Goal: Task Accomplishment & Management: Use online tool/utility

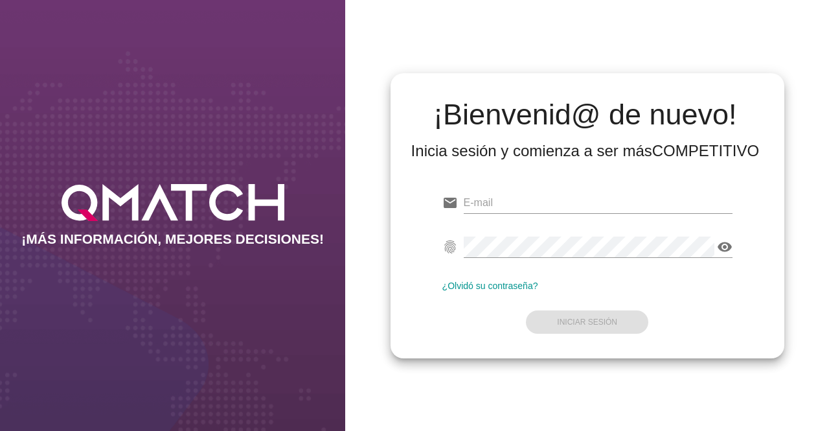
type input "[EMAIL_ADDRESS][DOMAIN_NAME]"
click at [556, 332] on form "email [EMAIL_ADDRESS][DOMAIN_NAME] fingerprint visibility ¿Olvidó su contraseña…" at bounding box center [587, 261] width 290 height 153
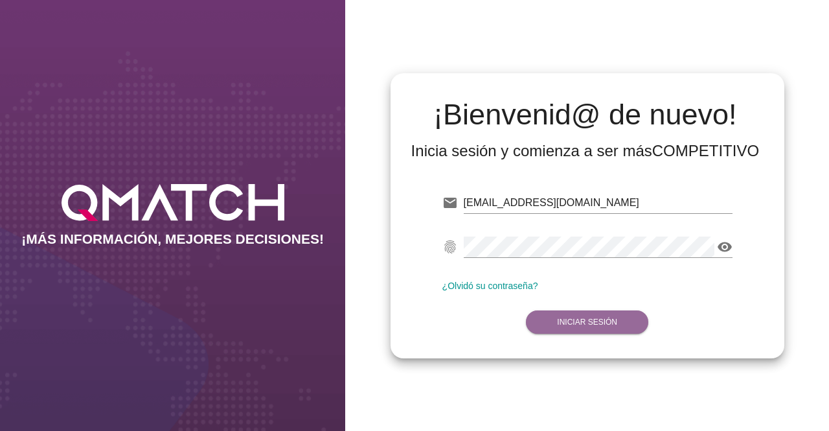
click at [562, 319] on strong "Iniciar Sesión" at bounding box center [587, 321] width 60 height 9
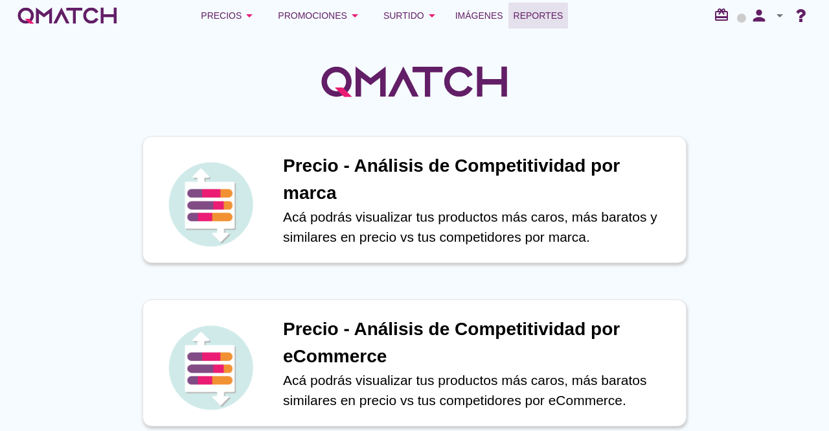
click at [556, 19] on span "Reportes" at bounding box center [539, 16] width 50 height 16
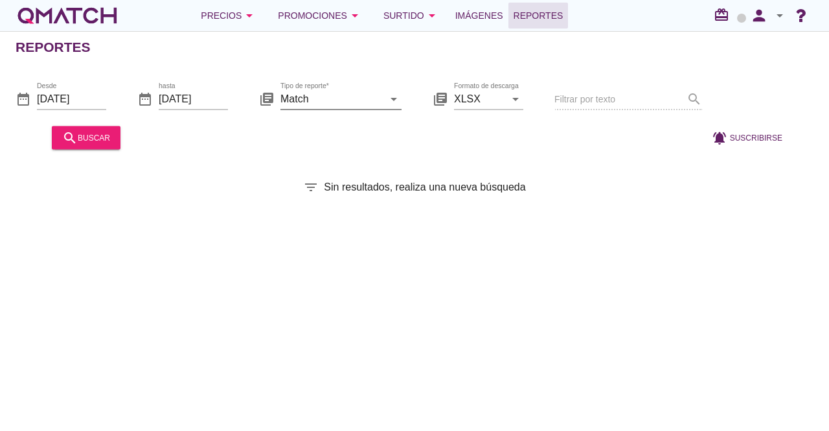
click at [355, 102] on input "Match" at bounding box center [331, 98] width 103 height 21
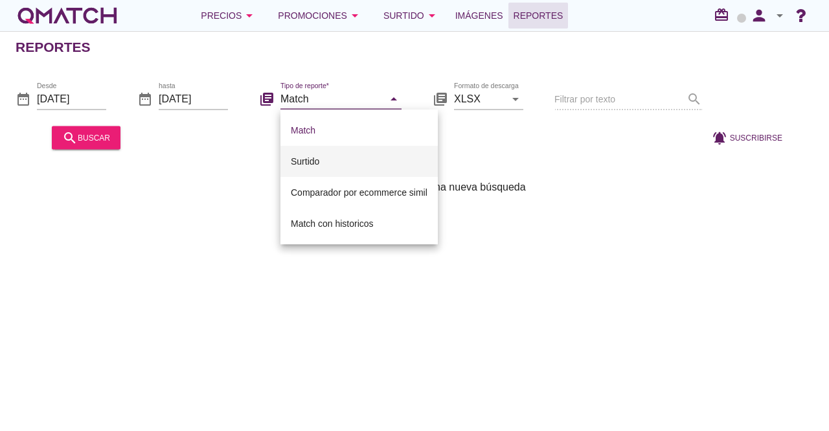
click at [329, 163] on div "Surtido" at bounding box center [359, 161] width 137 height 16
type input "Surtido"
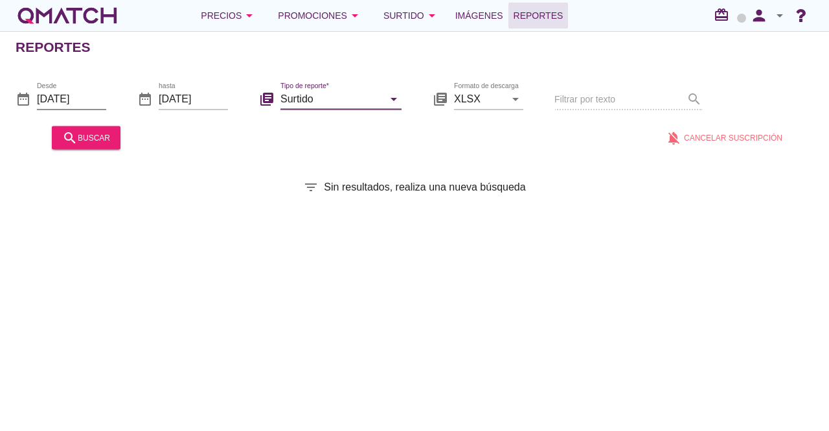
click at [82, 94] on input "[DATE]" at bounding box center [71, 98] width 69 height 21
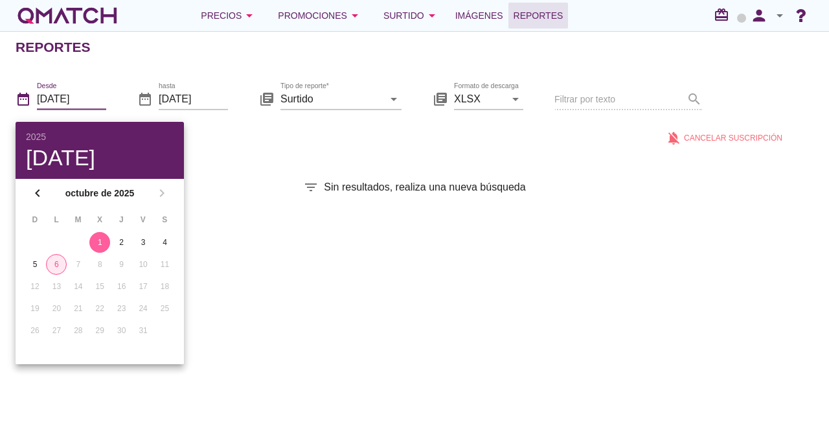
click at [53, 264] on div "6" at bounding box center [56, 264] width 19 height 12
type input "[DATE]"
click at [240, 160] on div "Reportes date_range Desde [DATE] date_range hasta [DATE] library_books Tipo de …" at bounding box center [414, 231] width 829 height 400
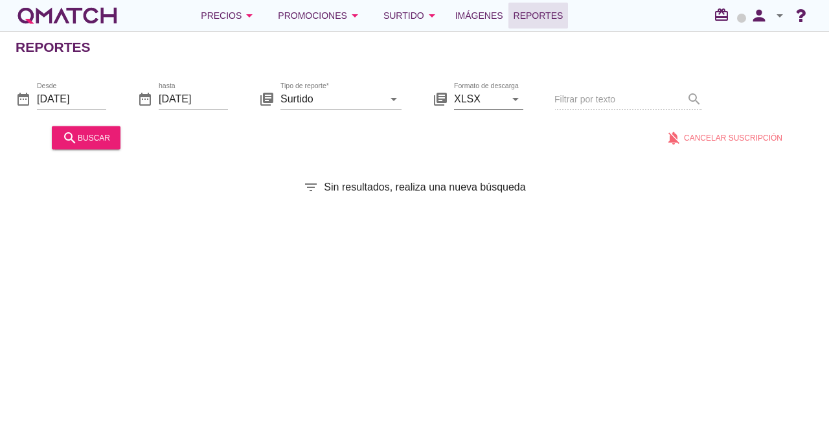
click at [504, 100] on input "XLSX" at bounding box center [479, 98] width 51 height 21
click at [420, 129] on div at bounding box center [388, 137] width 525 height 31
click at [81, 132] on div "search buscar" at bounding box center [86, 138] width 48 height 16
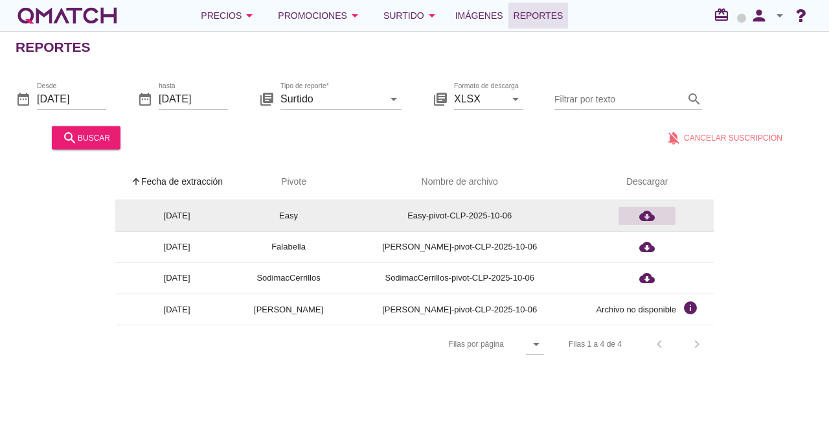
click at [654, 210] on icon "cloud_download" at bounding box center [647, 216] width 16 height 16
